Goal: Check status

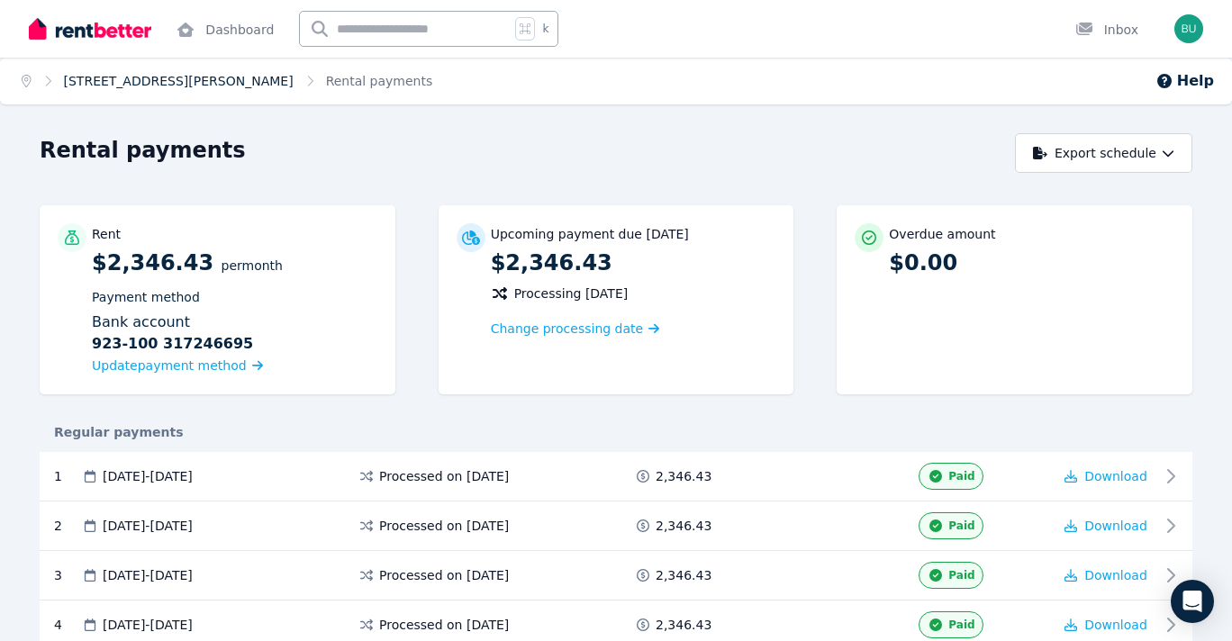
click at [150, 84] on link "[STREET_ADDRESS][PERSON_NAME]" at bounding box center [179, 81] width 230 height 14
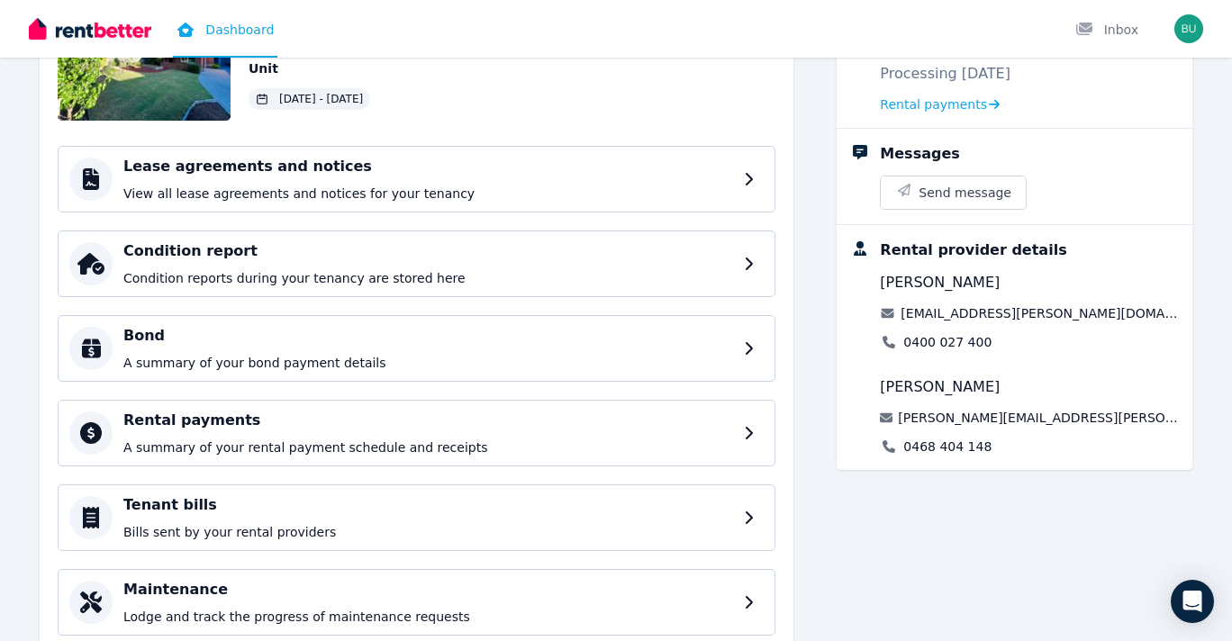
scroll to position [190, 0]
